Goal: Task Accomplishment & Management: Use online tool/utility

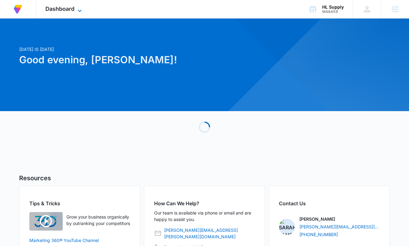
click at [60, 6] on span "Dashboard" at bounding box center [59, 9] width 29 height 6
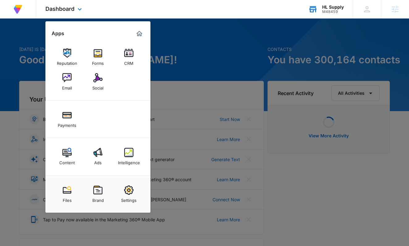
click at [328, 13] on div "M48459" at bounding box center [333, 12] width 22 height 4
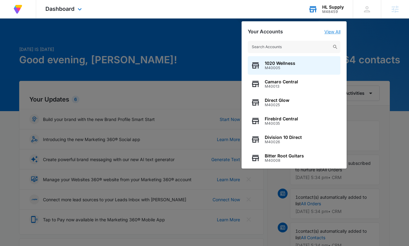
click at [328, 32] on link "View All" at bounding box center [332, 31] width 16 height 5
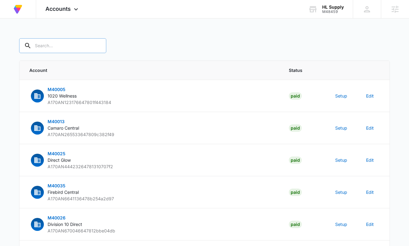
click at [55, 49] on input "text" at bounding box center [62, 45] width 87 height 15
type input "m48459"
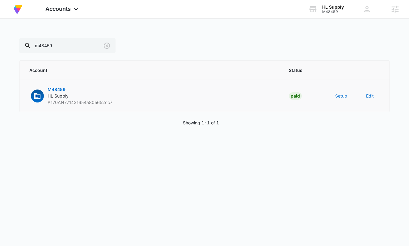
click at [343, 96] on button "Setup" at bounding box center [341, 96] width 12 height 6
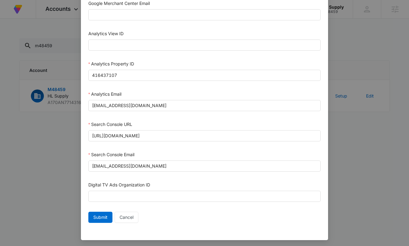
scroll to position [305, 0]
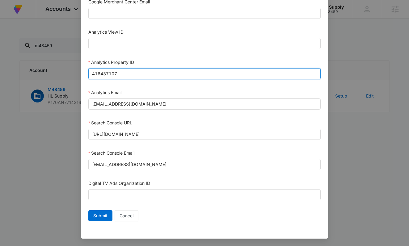
drag, startPoint x: 213, startPoint y: 77, endPoint x: 209, endPoint y: 59, distance: 18.4
click at [208, 60] on div "Analytics Property ID 416437107" at bounding box center [204, 70] width 232 height 23
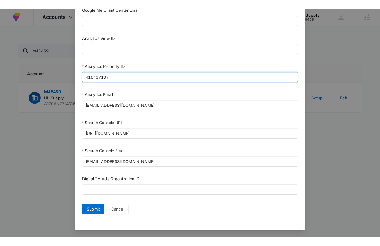
scroll to position [0, 0]
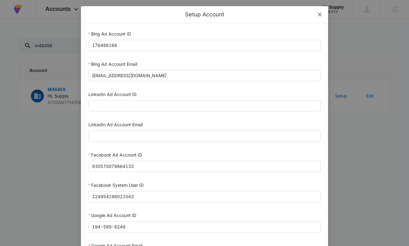
click at [320, 15] on icon "close" at bounding box center [319, 14] width 5 height 5
